Goal: Find specific page/section: Find specific page/section

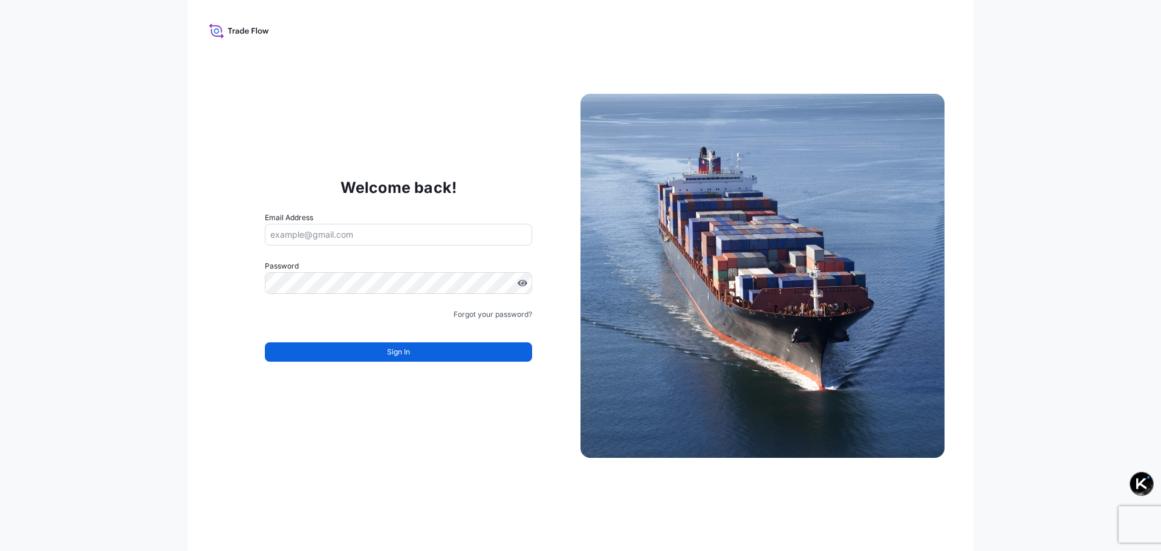
click at [416, 233] on input "Email Address" at bounding box center [398, 235] width 267 height 22
click at [368, 229] on input "k.siddique" at bounding box center [398, 235] width 267 height 22
type input "k.siddique"
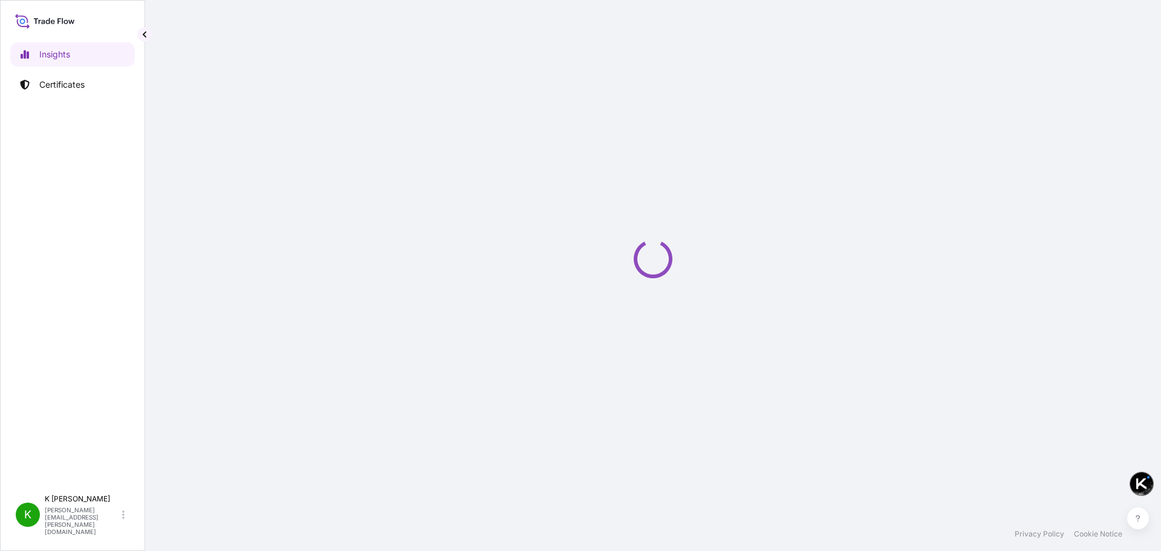
select select "2025"
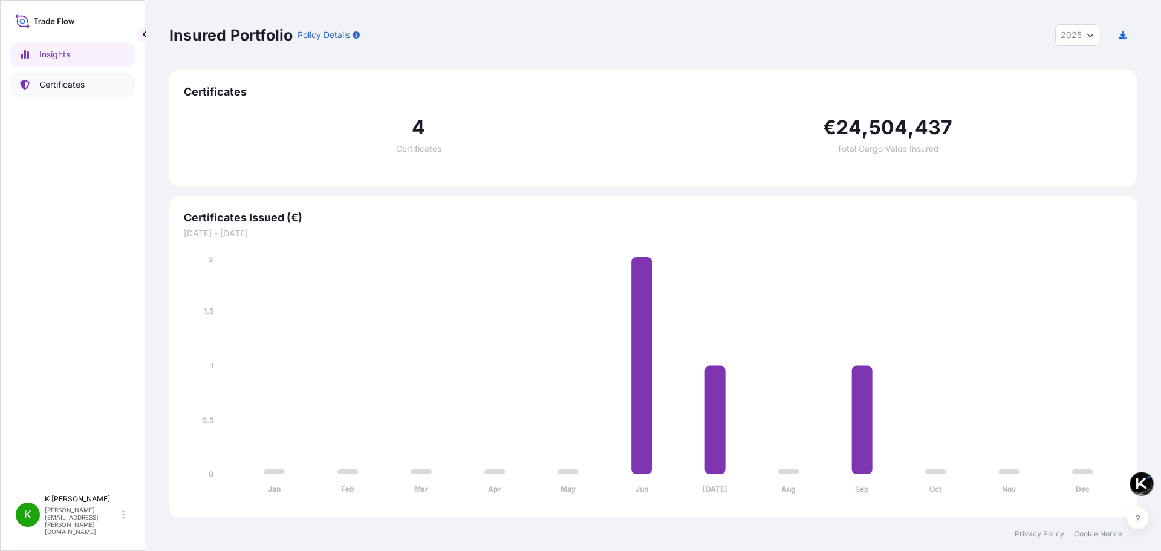
click at [63, 83] on p "Certificates" at bounding box center [61, 85] width 45 height 12
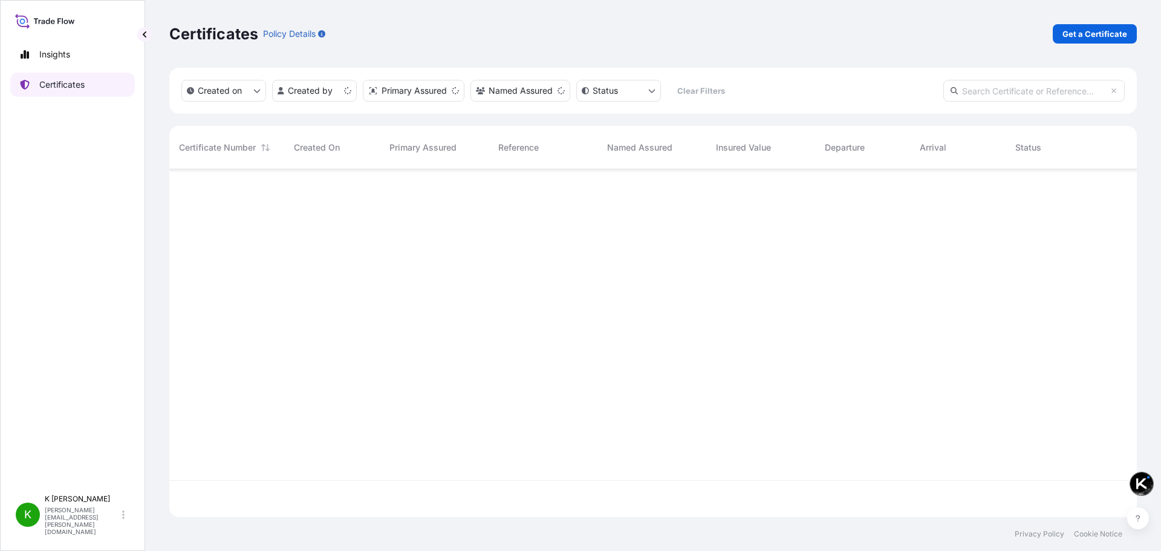
scroll to position [345, 959]
